Goal: Task Accomplishment & Management: Complete application form

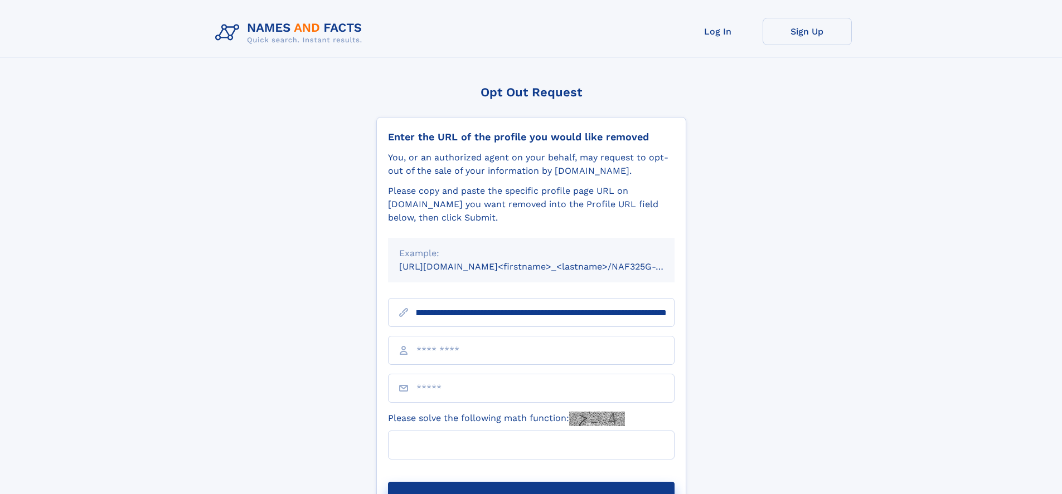
scroll to position [0, 132]
type input "**********"
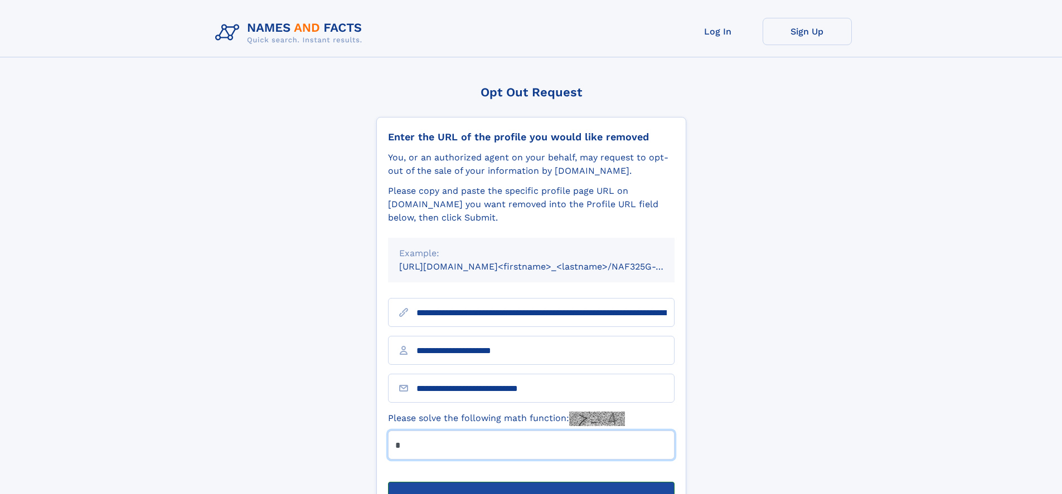
type input "*"
click at [531, 482] on button "Submit Opt Out Request" at bounding box center [531, 500] width 286 height 36
